Goal: Transaction & Acquisition: Book appointment/travel/reservation

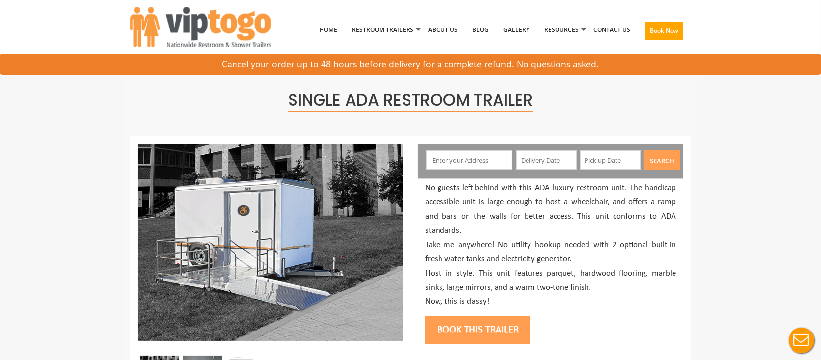
click at [463, 159] on input "text" at bounding box center [469, 160] width 87 height 20
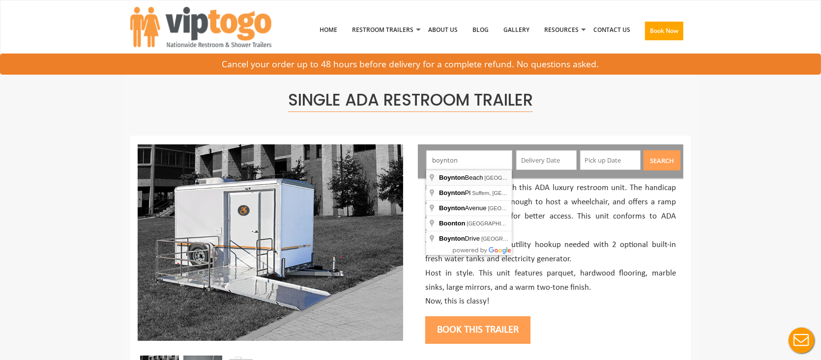
type input "Boynton Beach, FL, USA"
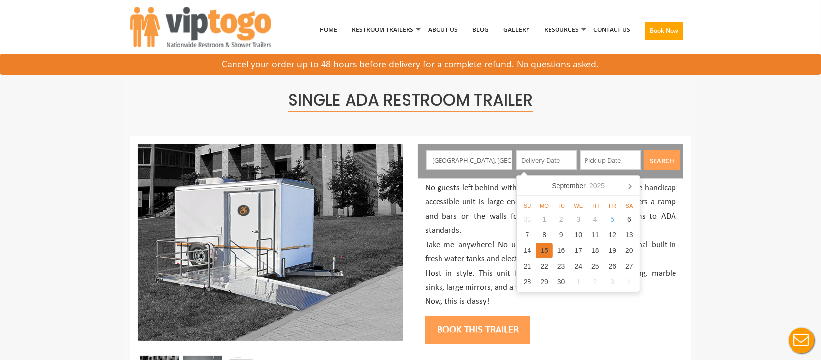
click at [543, 255] on div "15" at bounding box center [544, 251] width 17 height 16
type input "[DATE]"
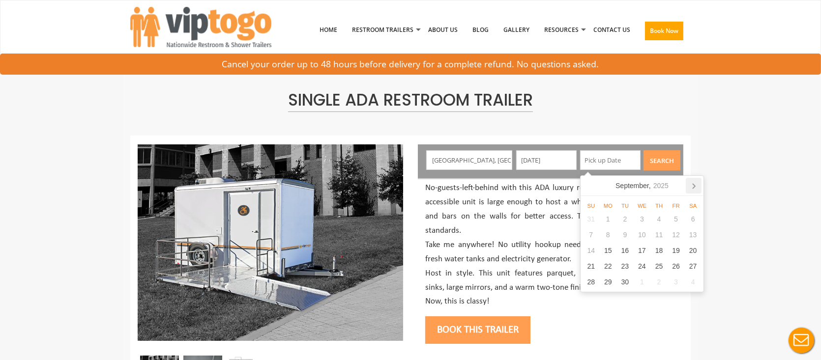
click at [695, 187] on icon at bounding box center [694, 186] width 2 height 5
click at [646, 252] on div "15" at bounding box center [642, 251] width 17 height 16
type input "[DATE]"
click at [667, 156] on button "Search" at bounding box center [661, 160] width 37 height 20
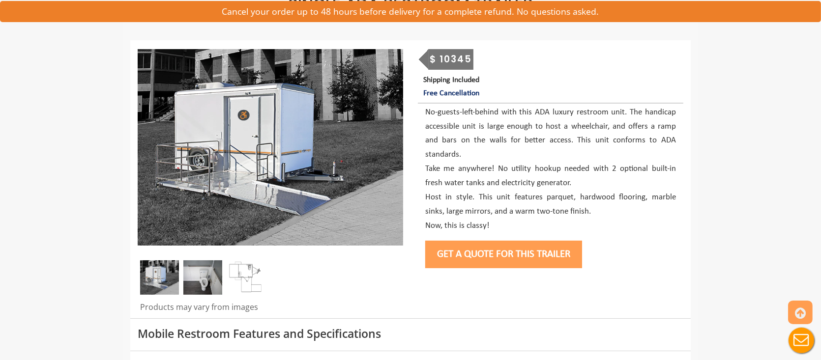
scroll to position [98, 0]
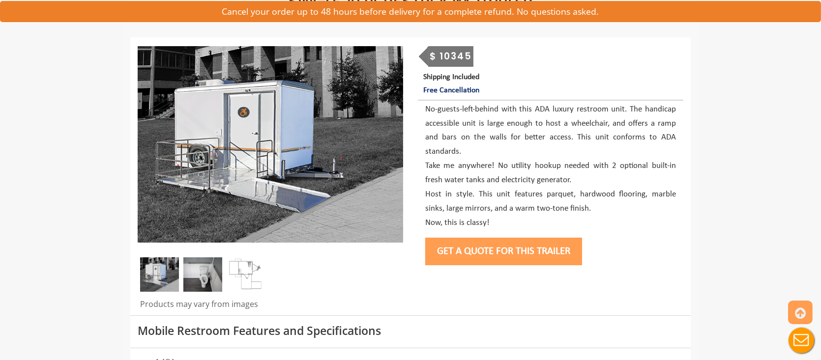
click at [485, 254] on button "Get a Quote for this Trailer" at bounding box center [503, 252] width 157 height 28
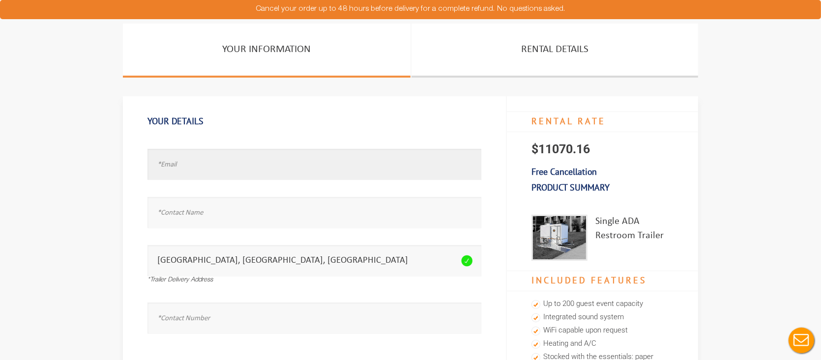
click at [204, 167] on input "text" at bounding box center [314, 164] width 334 height 31
type input "test@test.com"
type input "test"
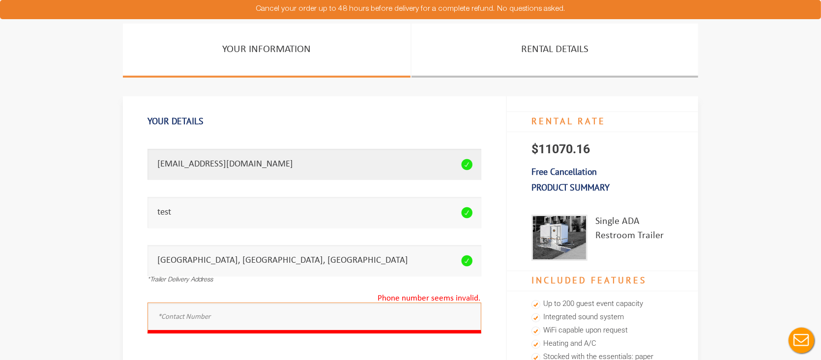
drag, startPoint x: 217, startPoint y: 158, endPoint x: 444, endPoint y: 77, distance: 241.2
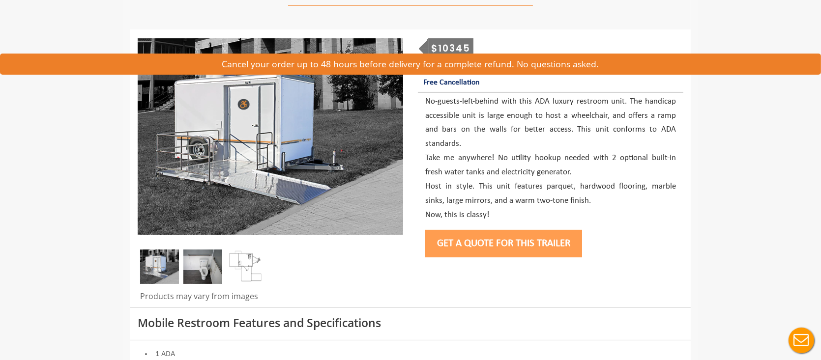
scroll to position [98, 0]
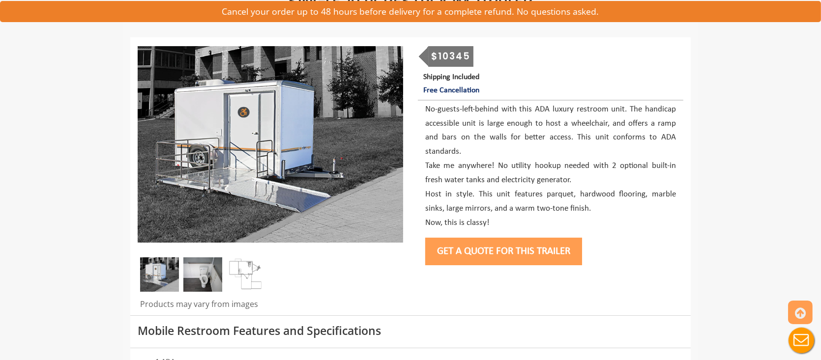
click at [492, 252] on button "Get a Quote for this Trailer" at bounding box center [503, 252] width 157 height 28
click at [490, 249] on button "Get a Quote for this Trailer" at bounding box center [503, 252] width 157 height 28
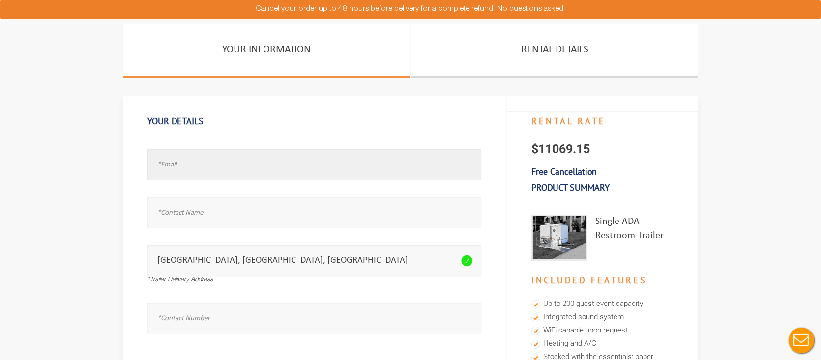
click at [256, 167] on input "text" at bounding box center [314, 164] width 334 height 31
type input "[EMAIL_ADDRESS][DOMAIN_NAME]"
type input "a"
type input "ash"
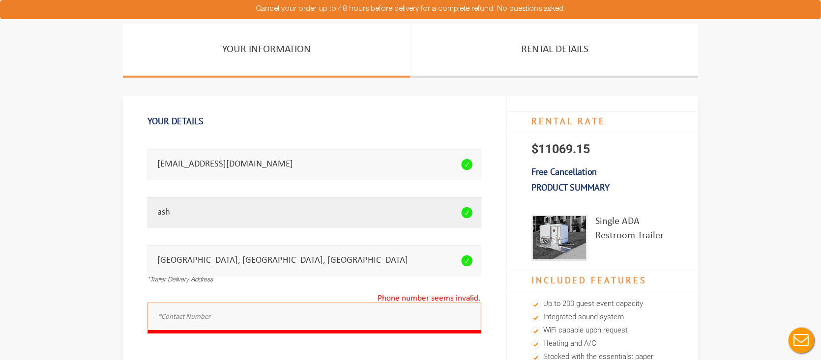
click at [197, 203] on input "ash" at bounding box center [314, 212] width 334 height 31
click at [187, 212] on input "ash" at bounding box center [314, 212] width 334 height 31
type input "test"
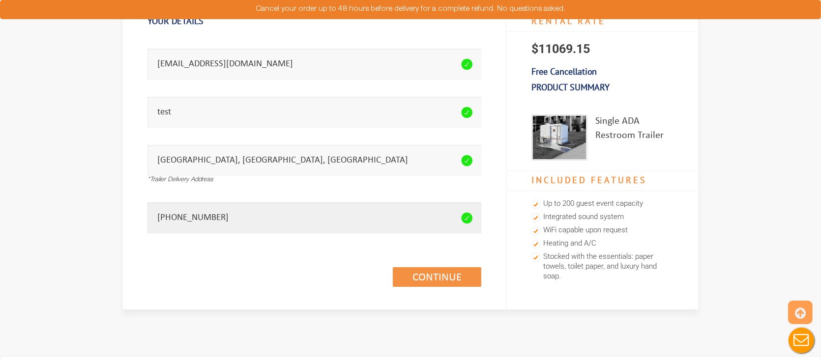
scroll to position [147, 0]
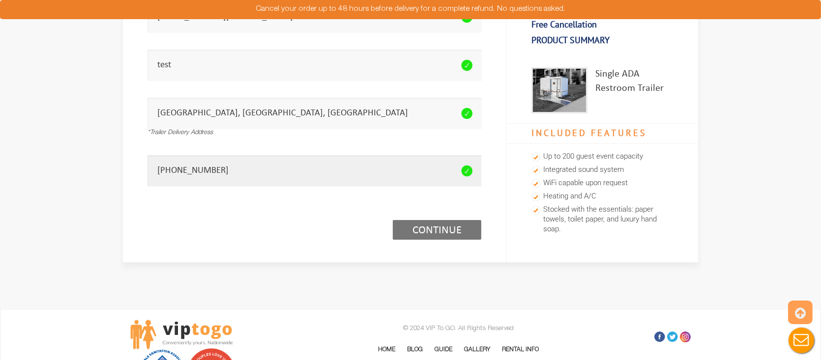
type input "954-599-8787"
click at [432, 233] on link "Continue (1/3)" at bounding box center [437, 230] width 88 height 20
click at [435, 234] on link "Continue (1/3)" at bounding box center [437, 230] width 88 height 20
click at [438, 229] on link "Continue (1/3)" at bounding box center [437, 230] width 88 height 20
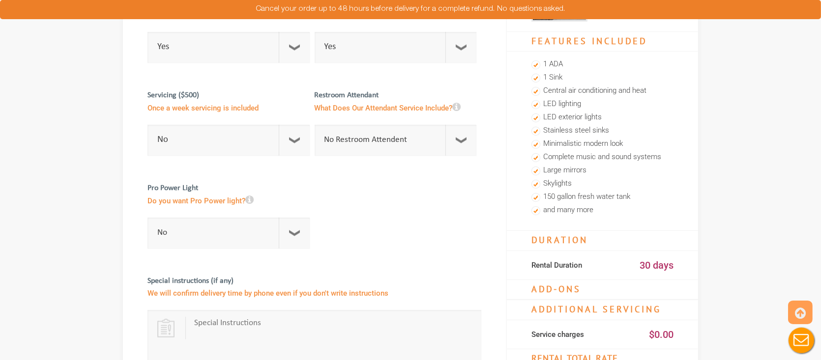
scroll to position [295, 0]
